Goal: Task Accomplishment & Management: Use online tool/utility

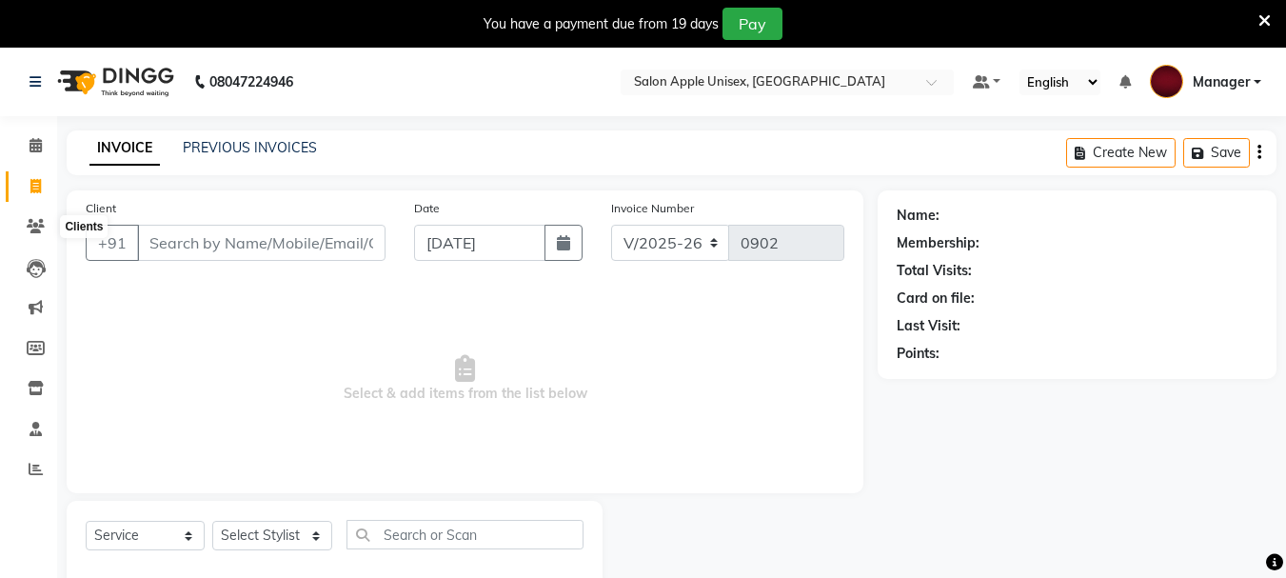
select select "112"
select select "service"
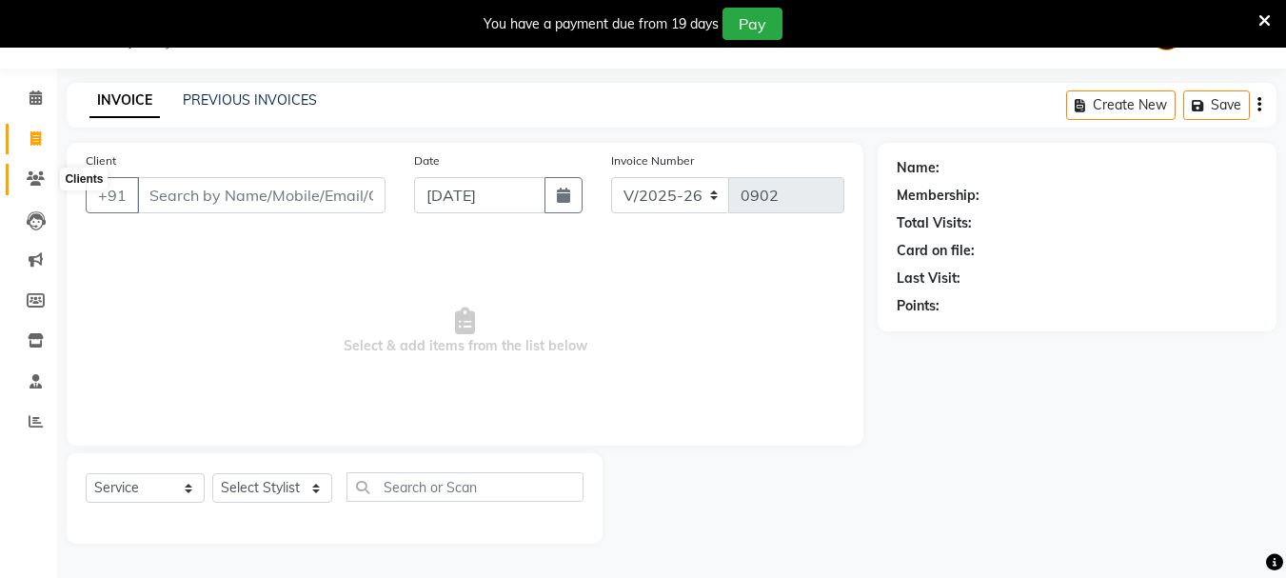
click at [40, 173] on icon at bounding box center [36, 178] width 18 height 14
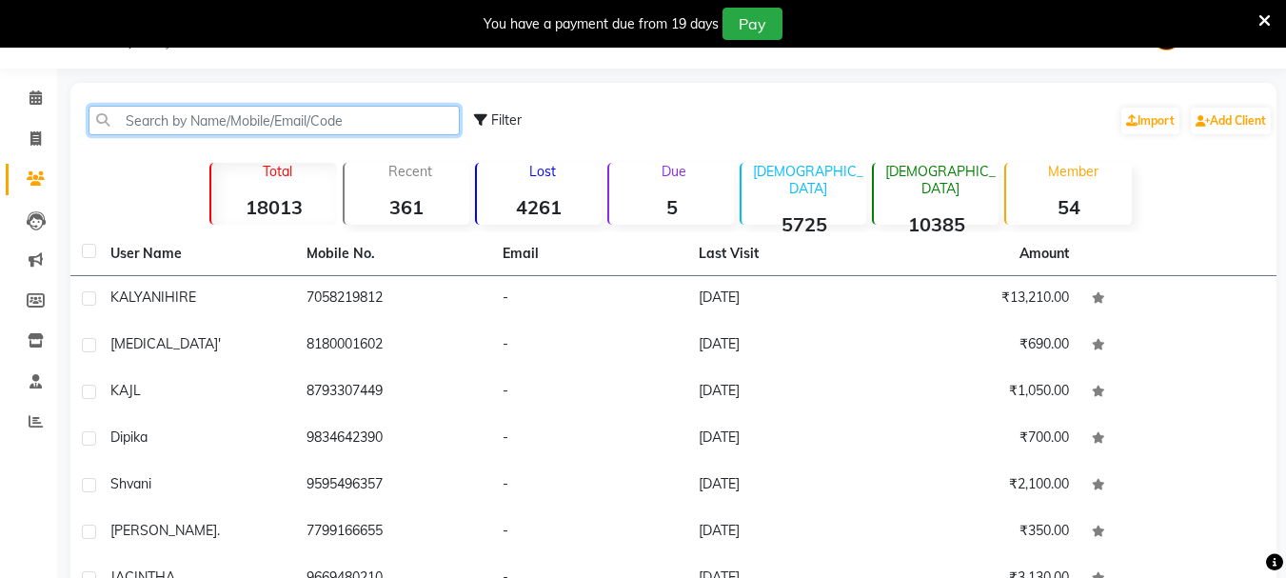
click at [305, 117] on input "text" at bounding box center [274, 121] width 371 height 30
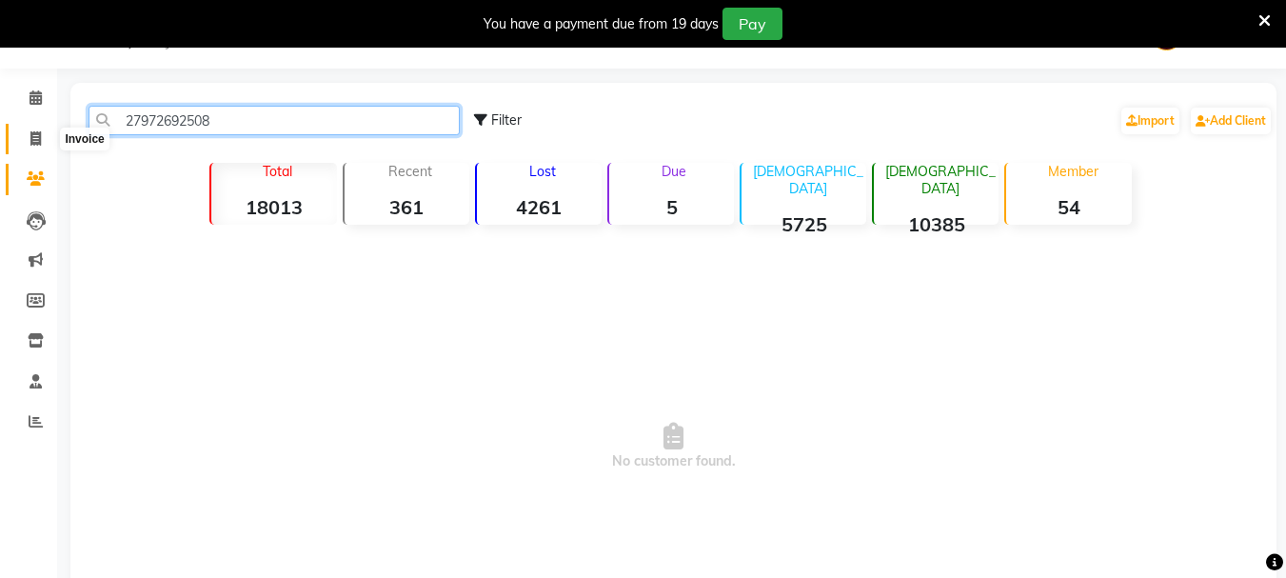
type input "27972692508"
click at [29, 141] on span at bounding box center [35, 139] width 33 height 22
select select "service"
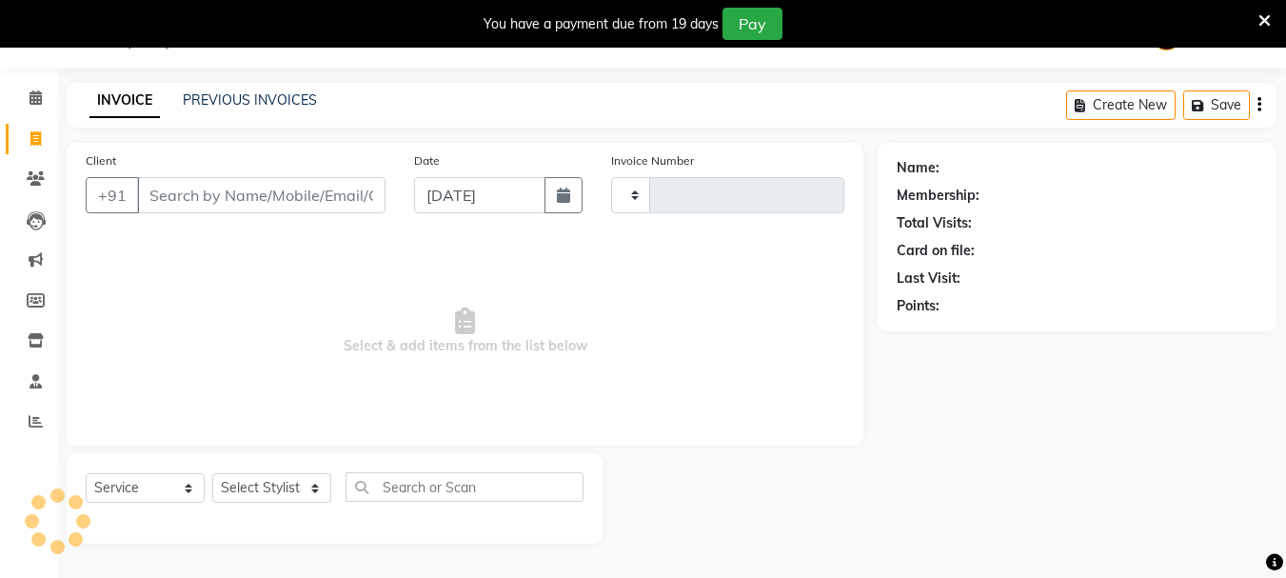
type input "0902"
select select "112"
click at [263, 193] on input "Client" at bounding box center [261, 195] width 248 height 36
type input "7"
click at [1121, 156] on div "Name: Membership: Total Visits: Card on file: Last Visit: Points:" at bounding box center [1076, 233] width 361 height 166
